Goal: Information Seeking & Learning: Learn about a topic

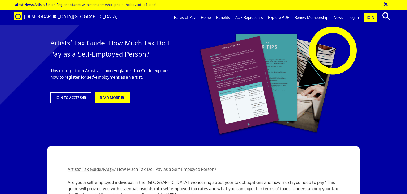
scroll to position [0, 4]
click at [365, 43] on div at bounding box center [203, 74] width 407 height 139
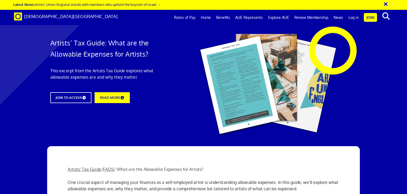
scroll to position [149, 0]
drag, startPoint x: 190, startPoint y: 95, endPoint x: 266, endPoint y: 87, distance: 76.5
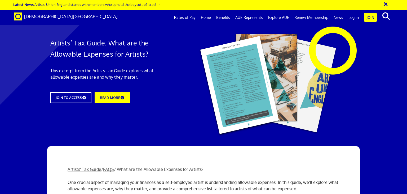
drag, startPoint x: 219, startPoint y: 122, endPoint x: 222, endPoint y: 124, distance: 3.4
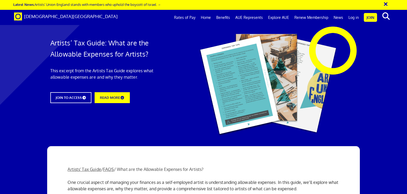
drag, startPoint x: 267, startPoint y: 129, endPoint x: 202, endPoint y: 141, distance: 67.0
copy p "Think of it this way: if you've invoiced £40,000 for your creative work in one …"
drag, startPoint x: 202, startPoint y: 140, endPoint x: 225, endPoint y: 149, distance: 24.9
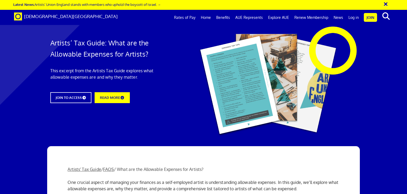
copy p "That means you're only taxed on the £35,000, ultimately putting more money in y…"
drag, startPoint x: 68, startPoint y: 122, endPoint x: 266, endPoint y: 128, distance: 197.7
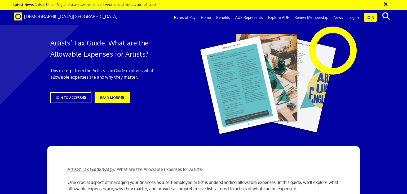
copy p "Allowable expenses are the costs incurred while running your artistic business.…"
